Goal: Task Accomplishment & Management: Use online tool/utility

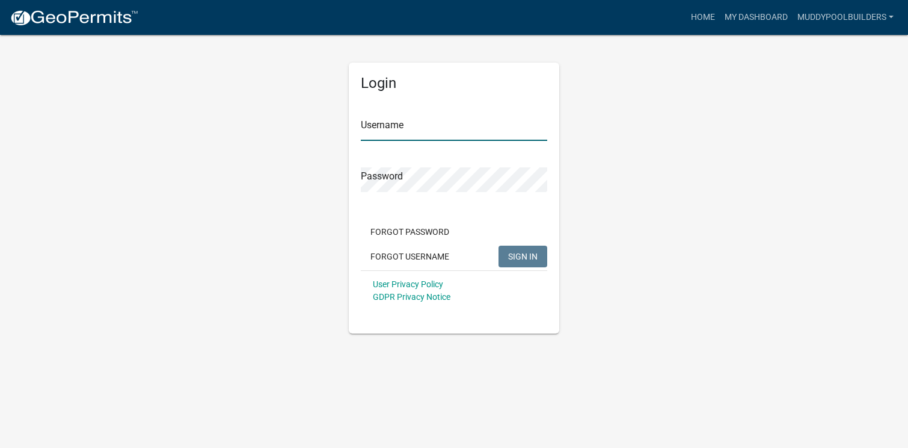
type input "Muddypoolbuilders"
click at [538, 256] on button "SIGN IN" at bounding box center [523, 256] width 49 height 22
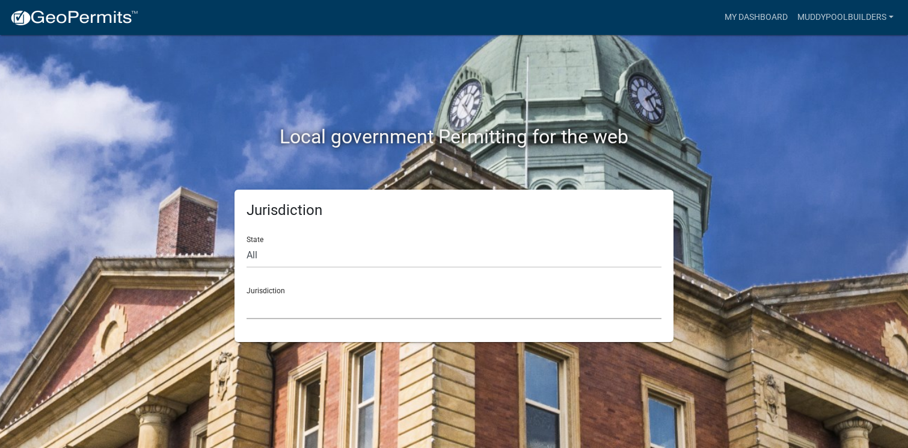
click at [295, 304] on select "[GEOGRAPHIC_DATA], [US_STATE] [GEOGRAPHIC_DATA], [US_STATE][PERSON_NAME][GEOGRA…" at bounding box center [454, 306] width 415 height 25
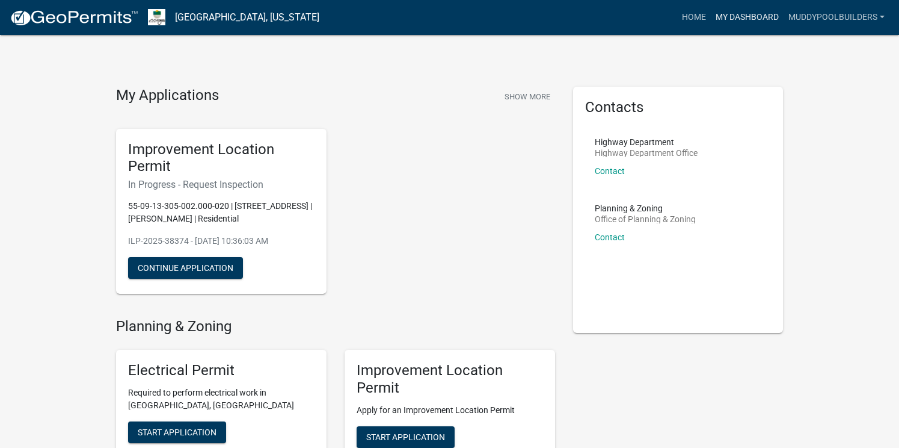
click at [748, 19] on link "My Dashboard" at bounding box center [747, 17] width 73 height 23
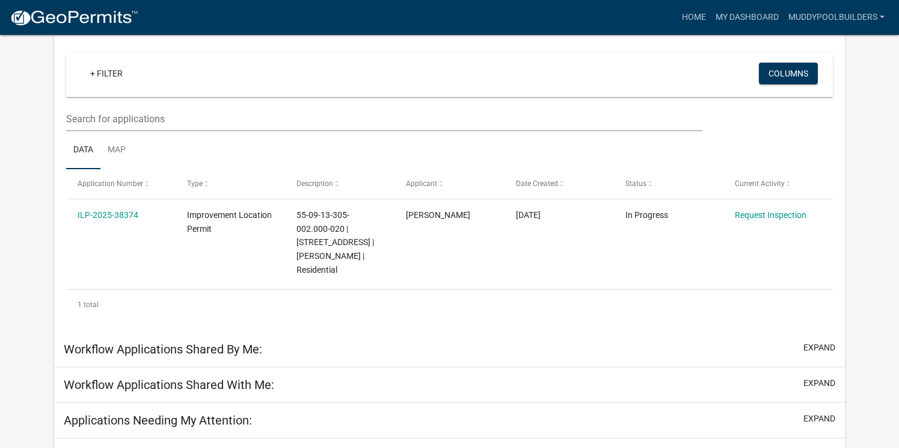
scroll to position [99, 0]
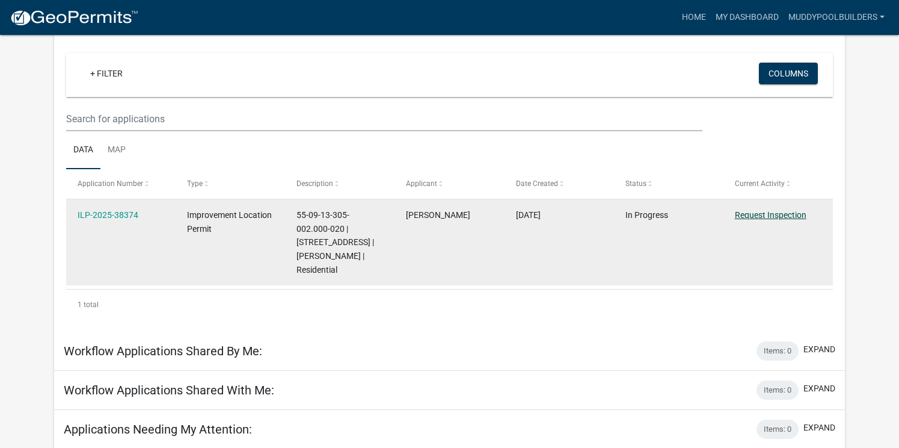
click at [767, 212] on link "Request Inspection" at bounding box center [771, 215] width 72 height 10
